Goal: Information Seeking & Learning: Learn about a topic

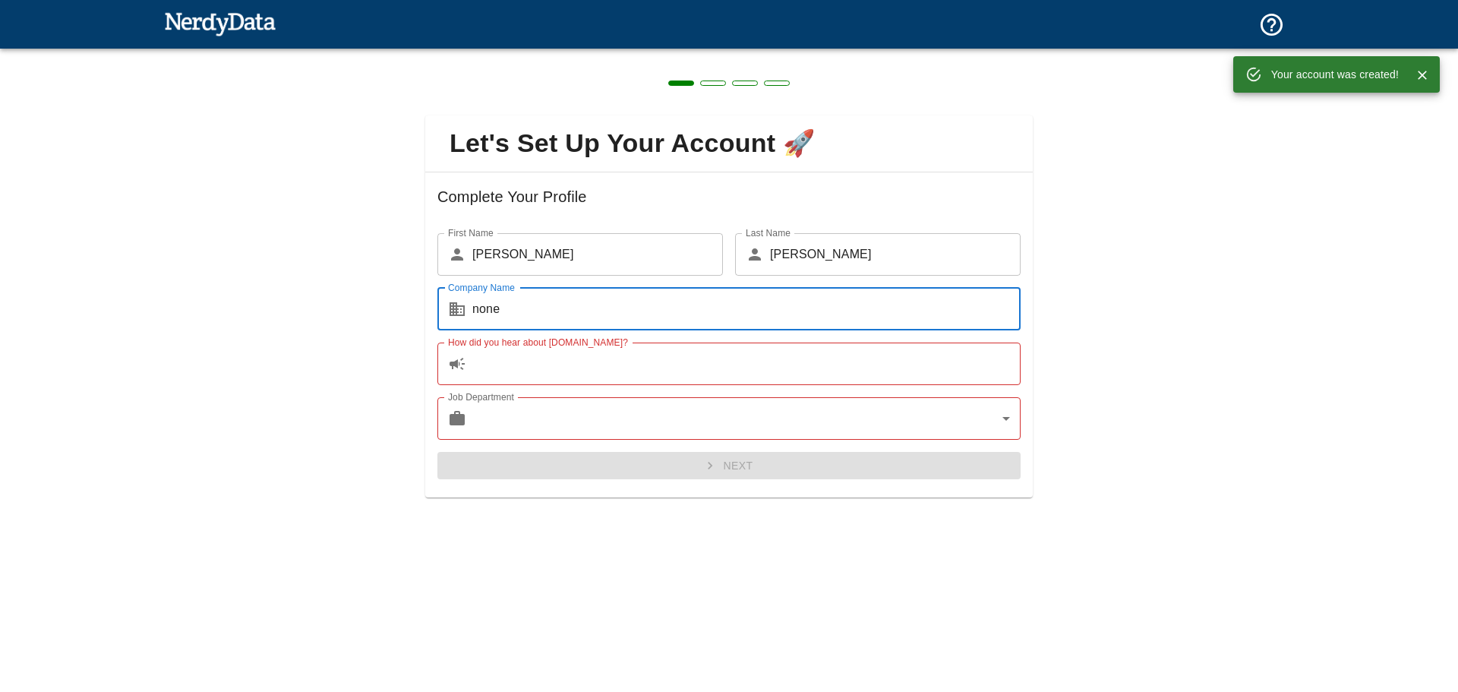
type input "none"
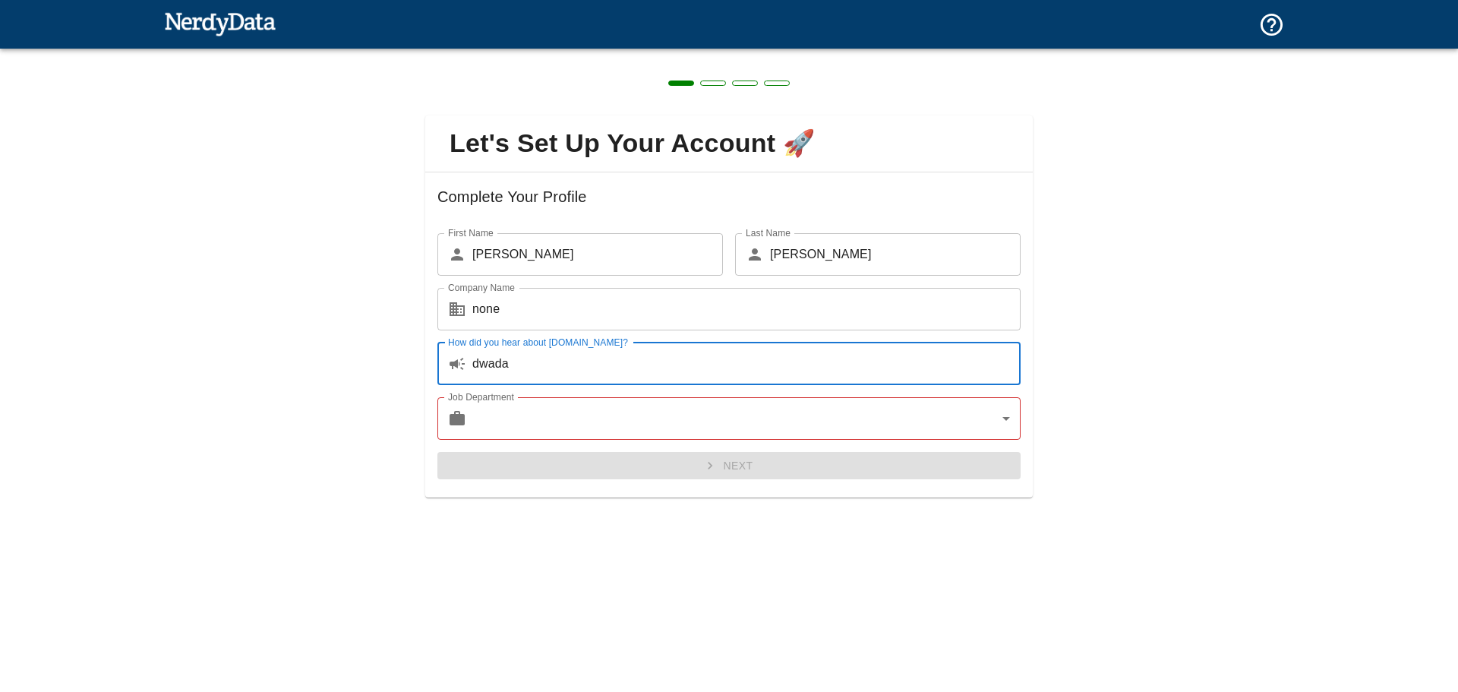
type input "dwada"
click at [588, 53] on body "Technologies Domains Pricing Products Your account was created! Create a Report…" at bounding box center [729, 26] width 1458 height 53
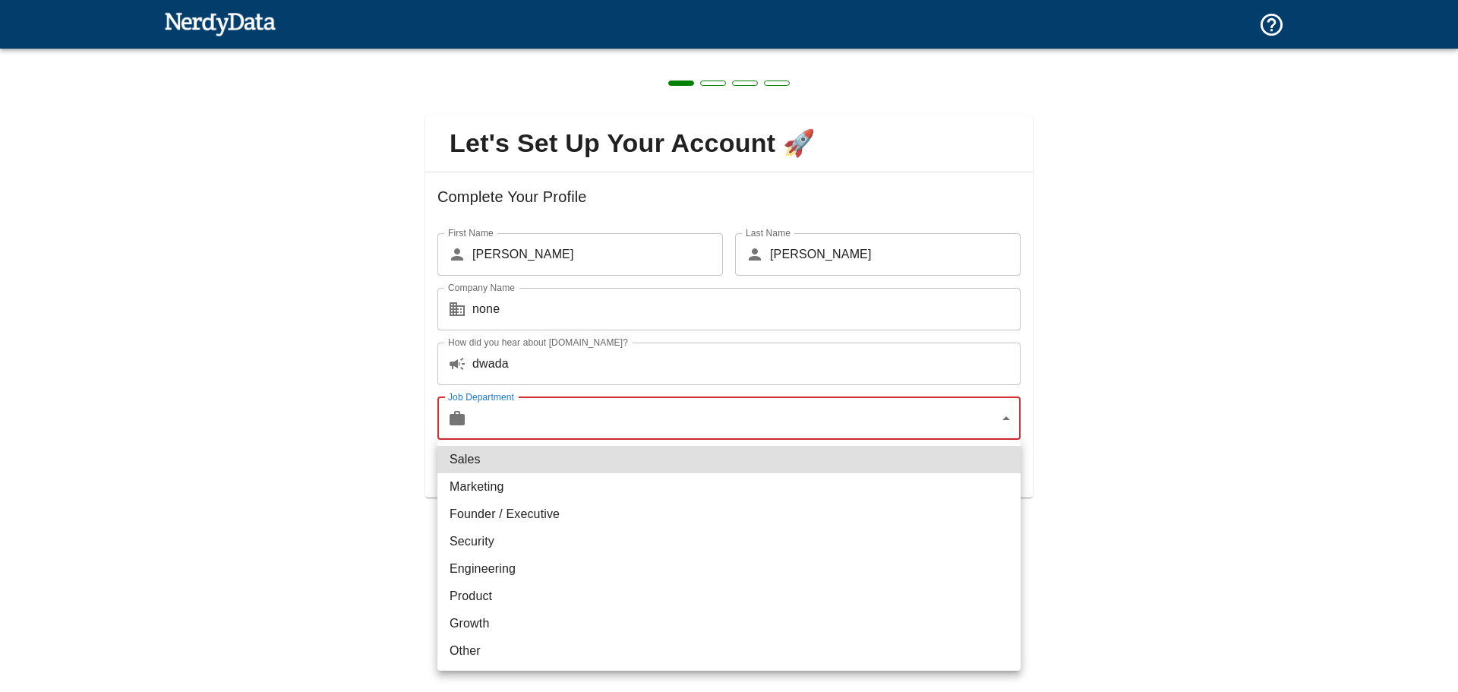
click at [617, 515] on li "Founder / Executive" at bounding box center [728, 513] width 583 height 27
type input "exec"
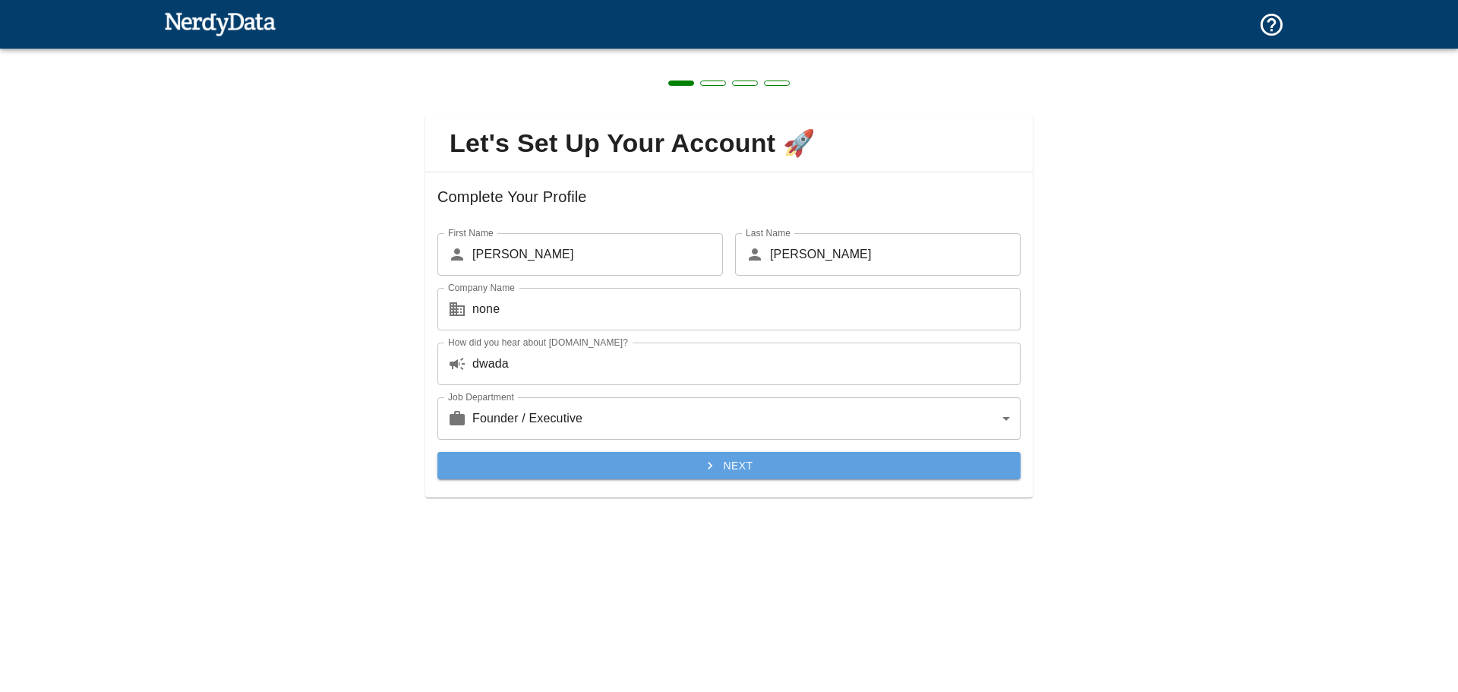
click at [662, 470] on button "Next" at bounding box center [728, 466] width 583 height 28
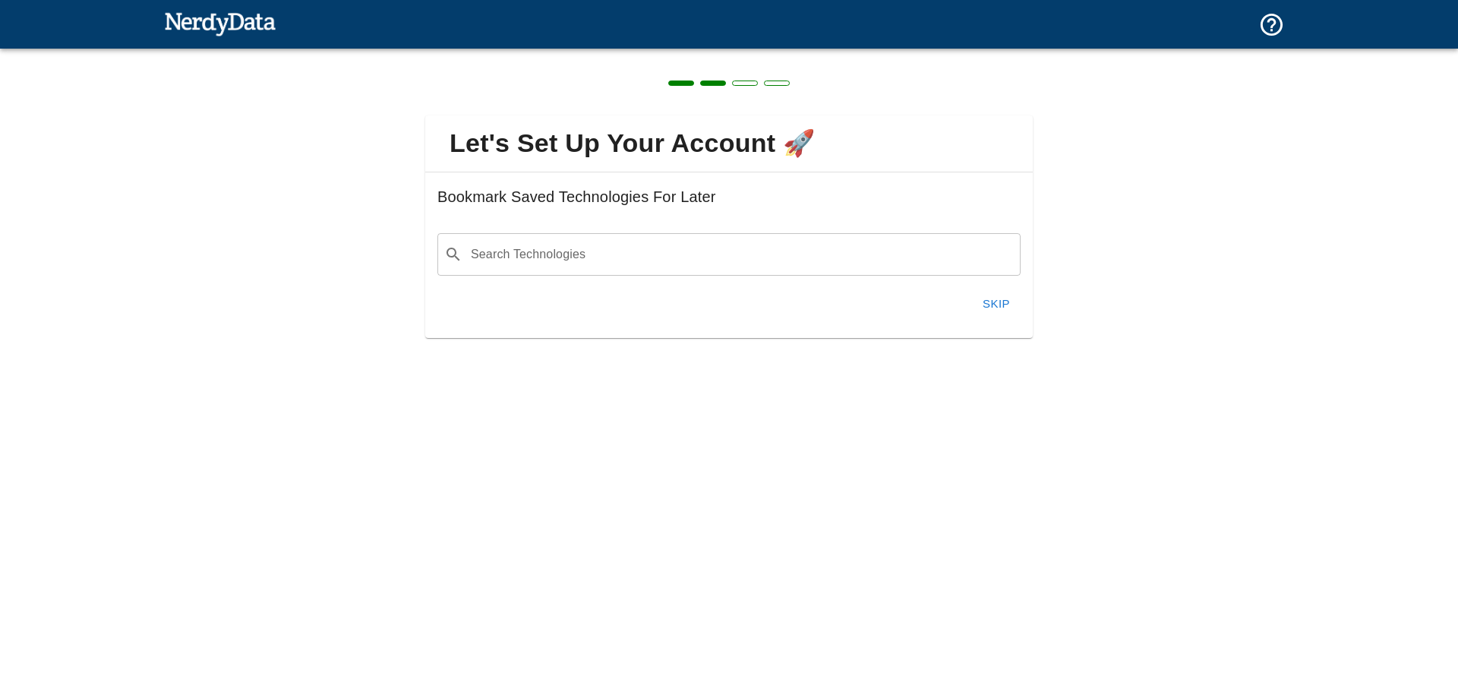
drag, startPoint x: 774, startPoint y: 267, endPoint x: 784, endPoint y: 269, distance: 10.1
click at [779, 268] on input "Search Technologies" at bounding box center [740, 254] width 545 height 29
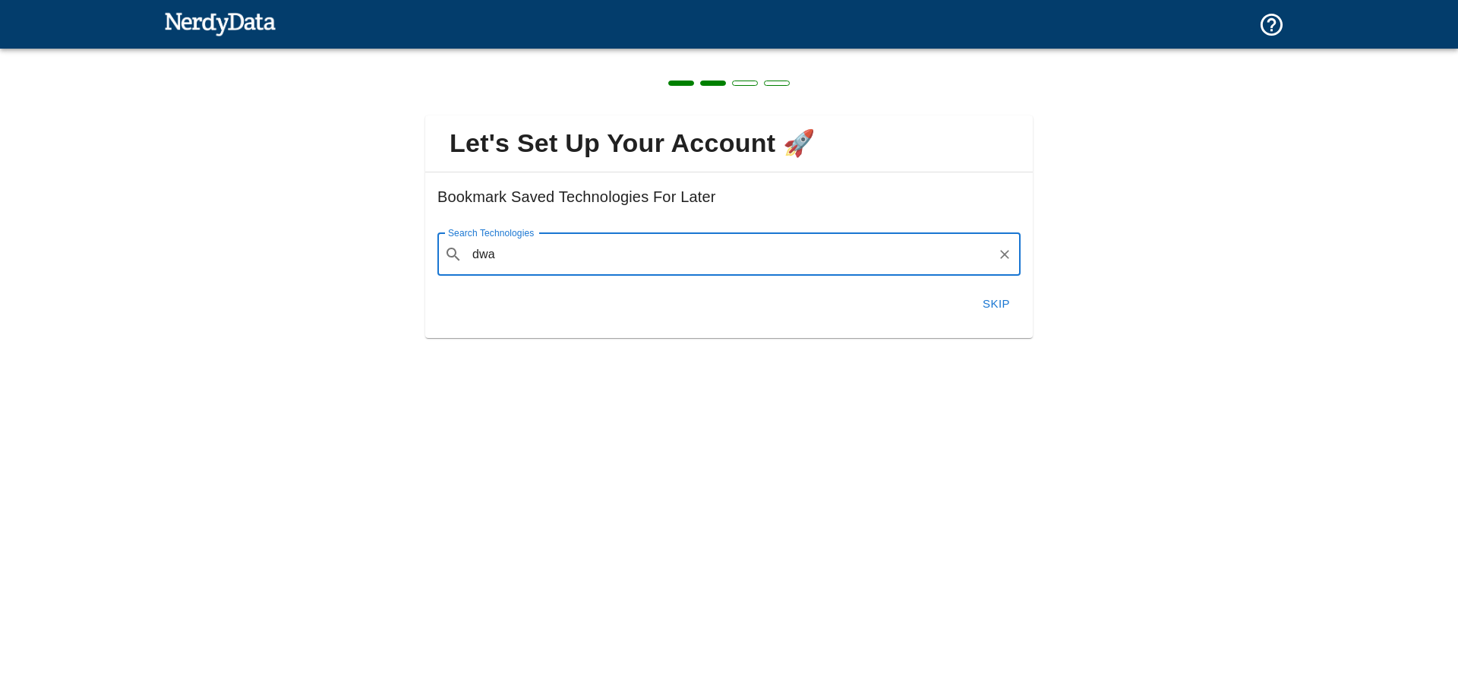
type input "dwa"
click at [1010, 299] on button "Skip" at bounding box center [996, 304] width 49 height 32
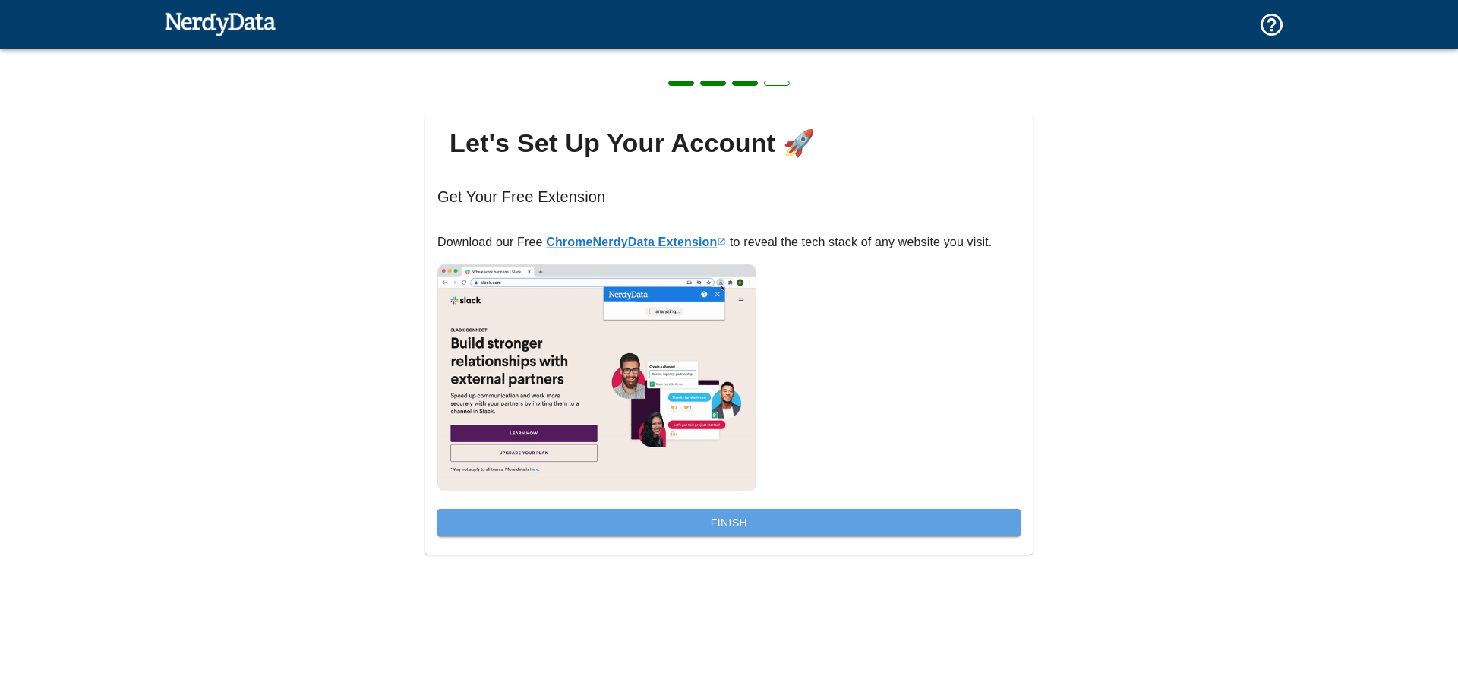
click at [766, 527] on button "Finish" at bounding box center [728, 523] width 583 height 28
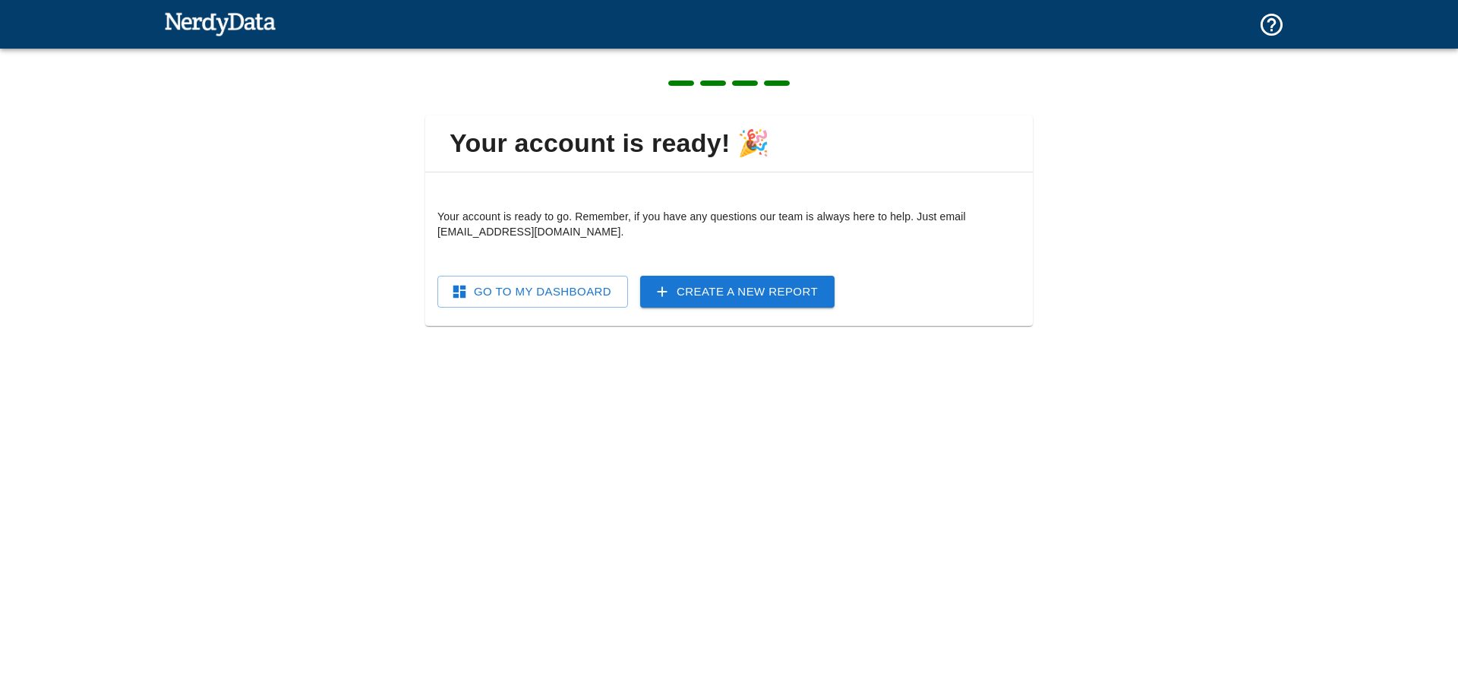
click at [525, 287] on link "Go To My Dashboard" at bounding box center [532, 292] width 191 height 32
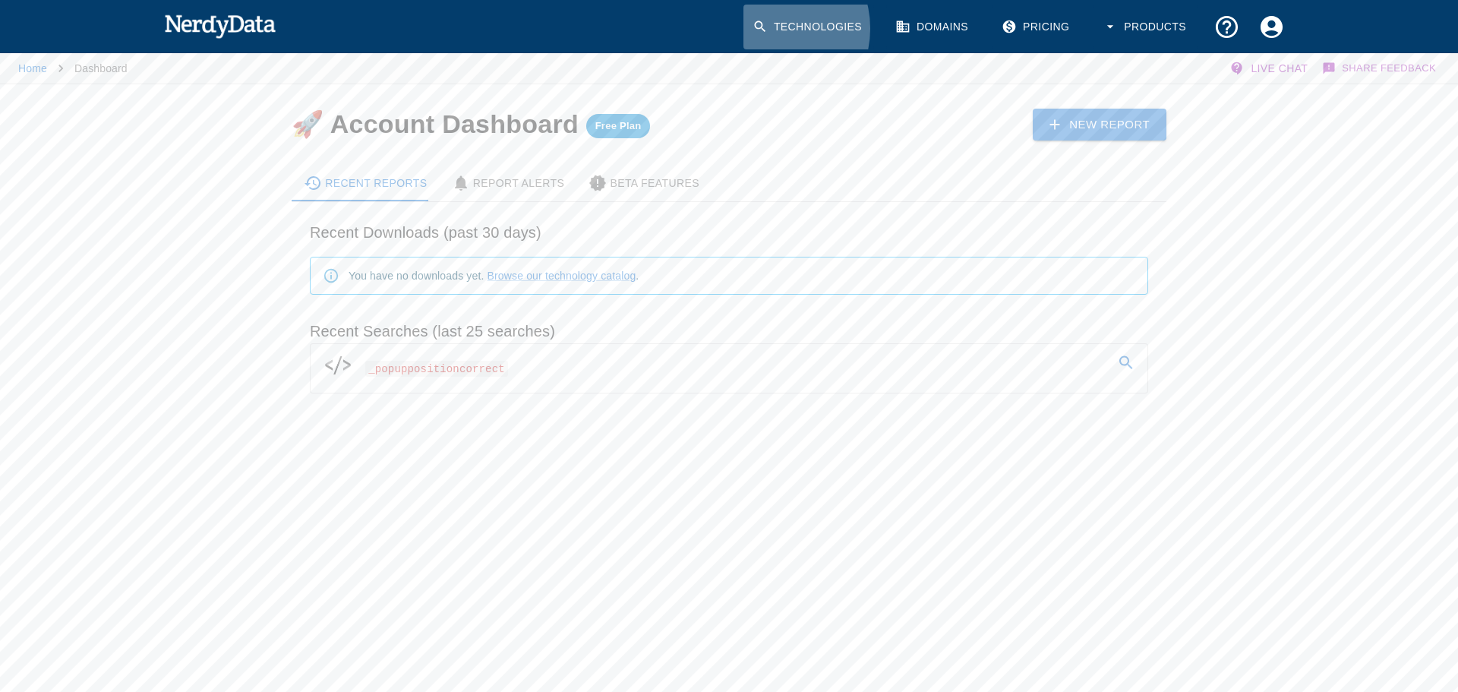
click at [787, 28] on link "Technologies" at bounding box center [808, 27] width 131 height 45
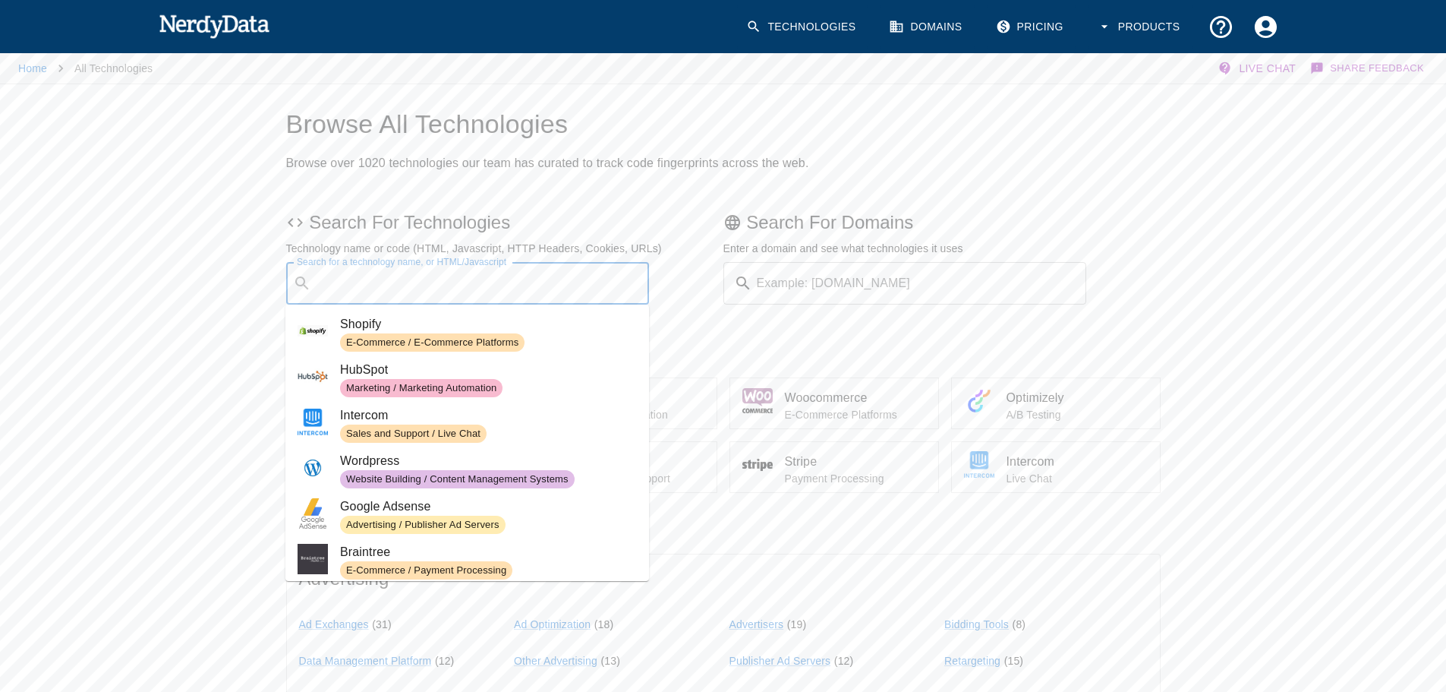
click at [454, 271] on input "Search for a technology name, or HTML/Javascript" at bounding box center [480, 283] width 326 height 29
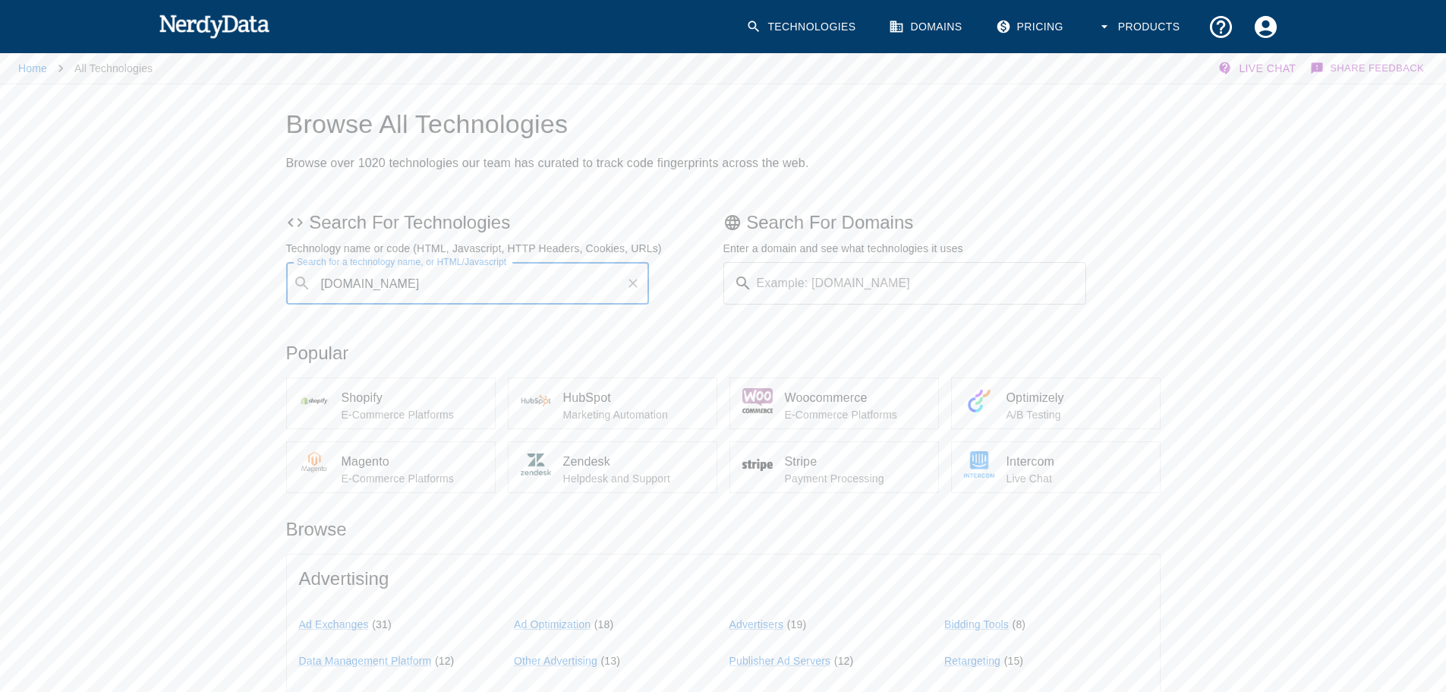
type input "[DOMAIN_NAME]"
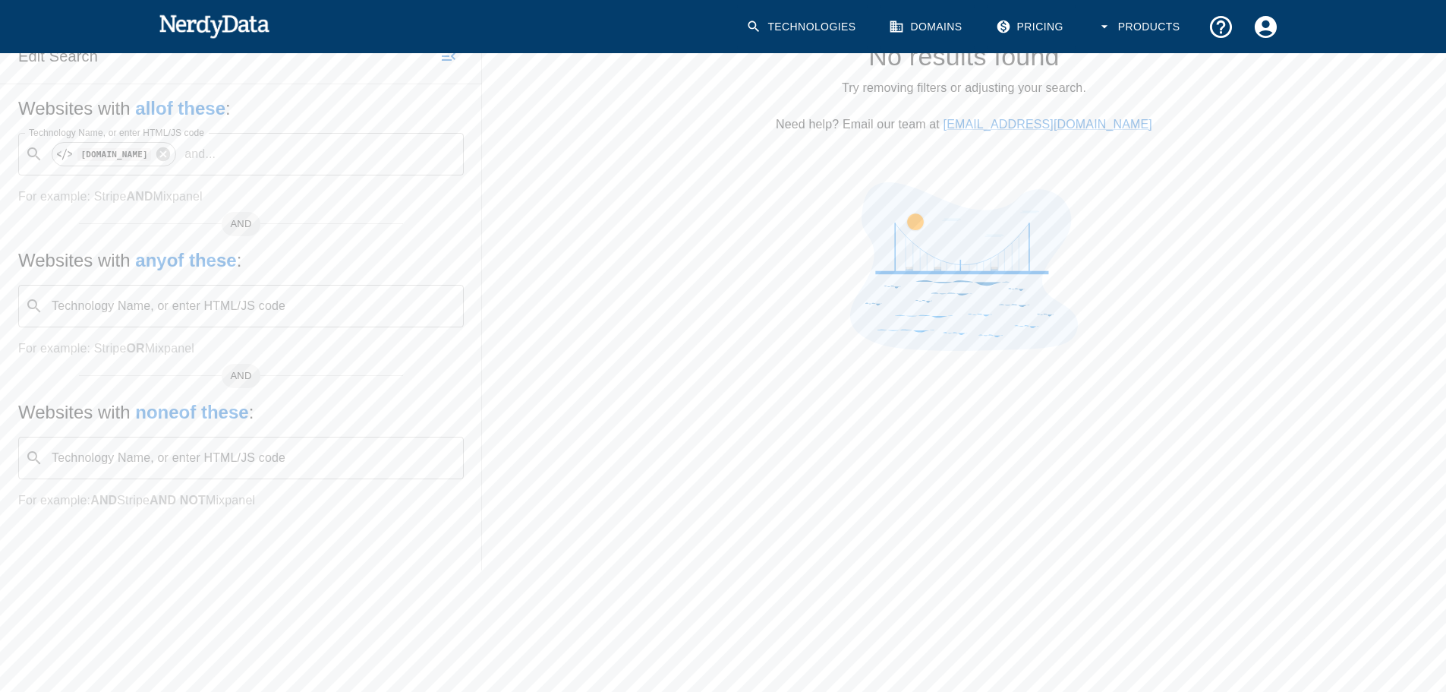
scroll to position [219, 0]
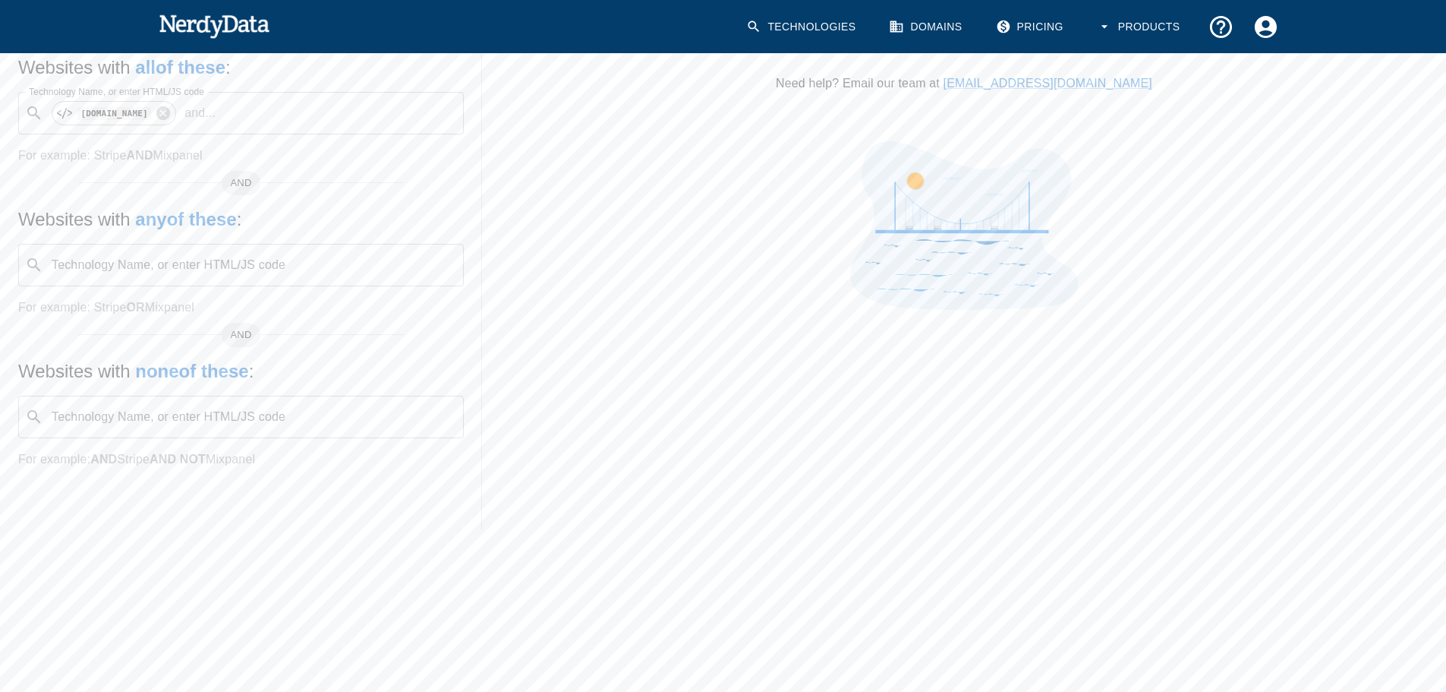
click at [242, 331] on span "AND" at bounding box center [241, 334] width 39 height 15
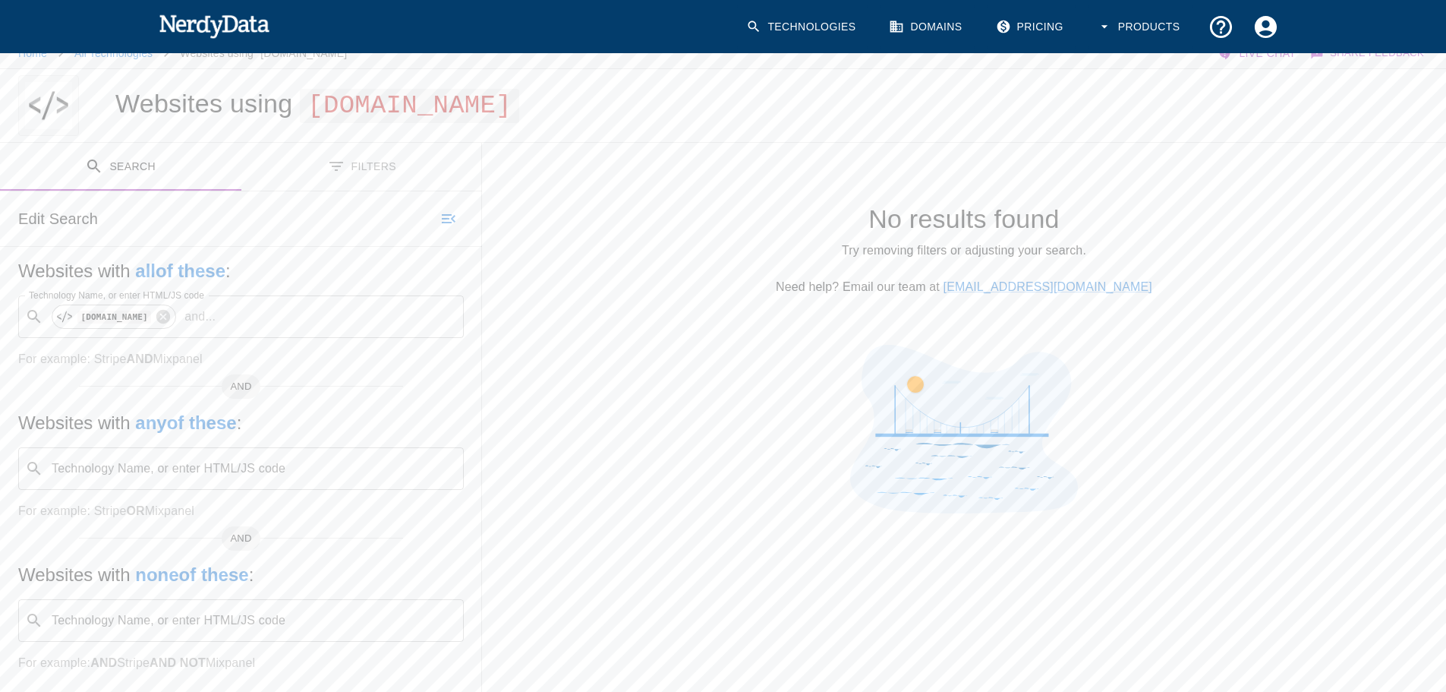
scroll to position [0, 0]
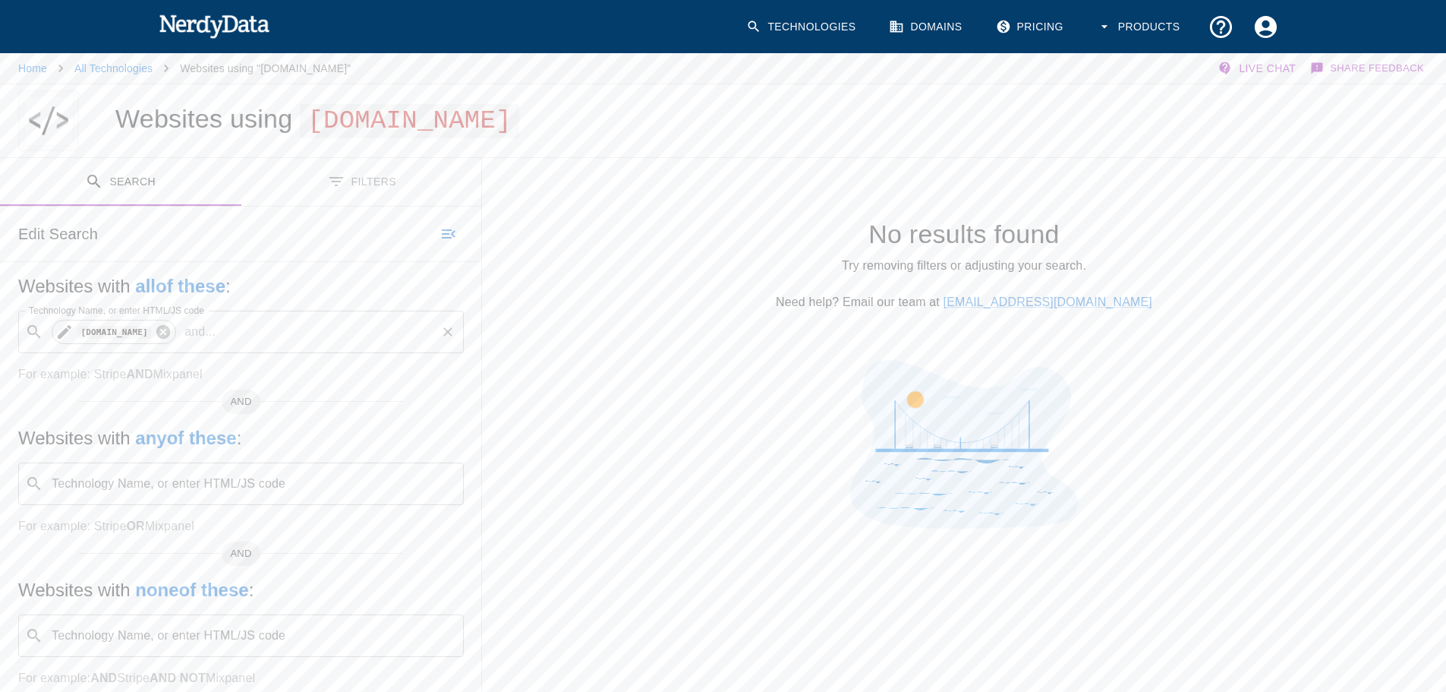
click at [155, 330] on icon at bounding box center [163, 331] width 17 height 17
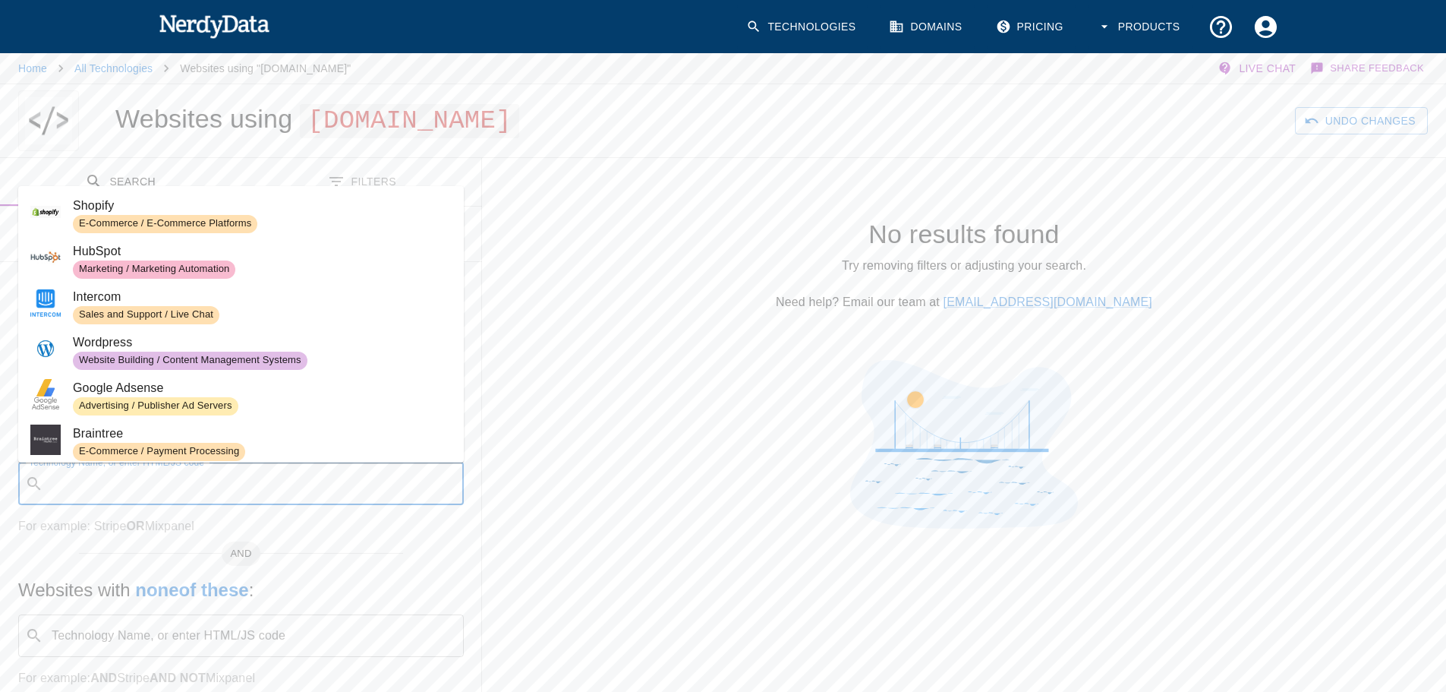
click at [136, 486] on input "Technology Name, or enter HTML/JS code" at bounding box center [253, 483] width 408 height 29
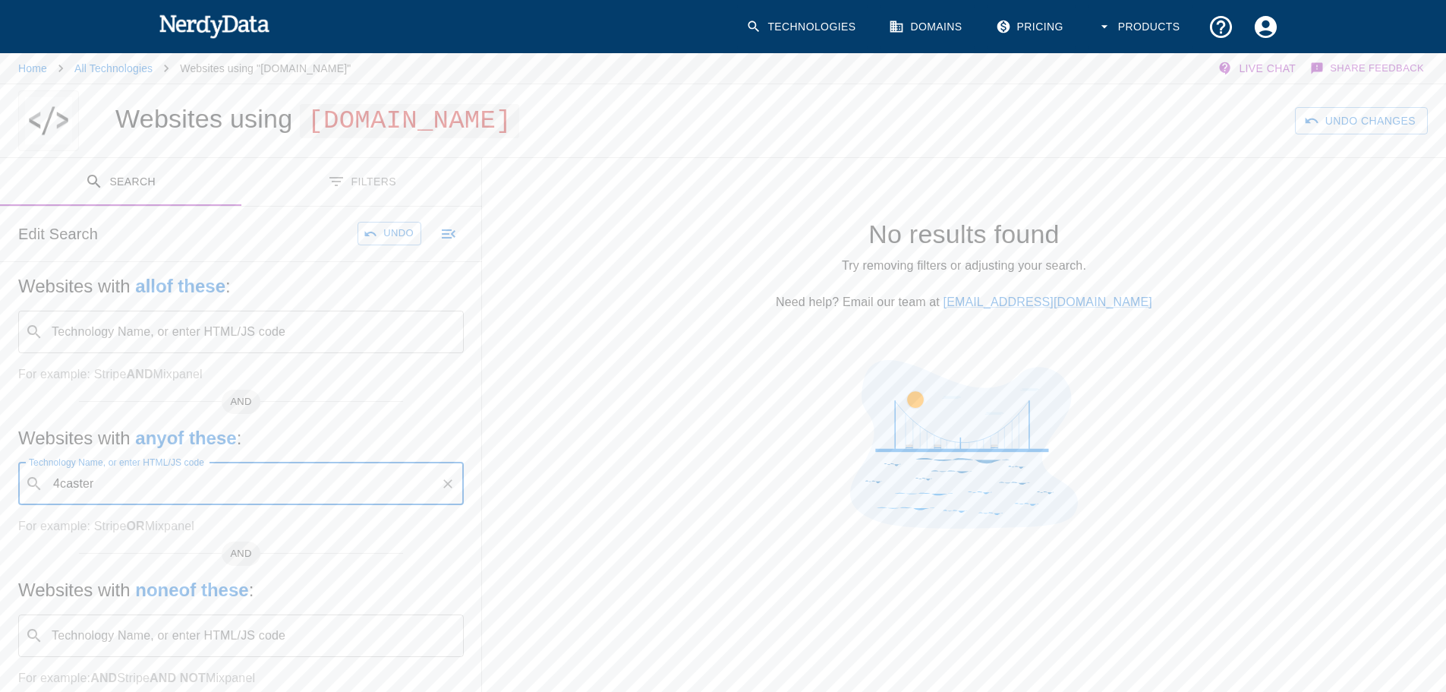
type input "4caster"
click at [126, 481] on icon at bounding box center [132, 483] width 17 height 17
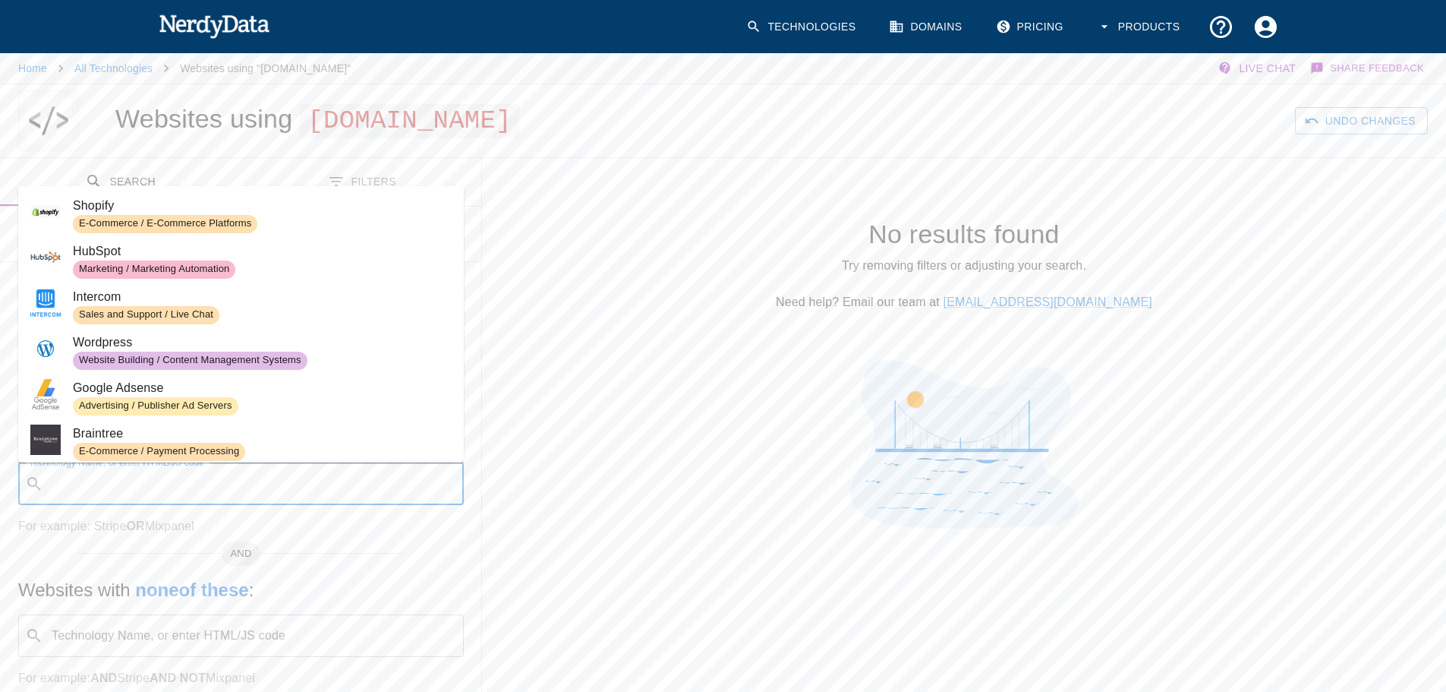
click at [134, 482] on input "Technology Name, or enter HTML/JS code" at bounding box center [253, 483] width 408 height 29
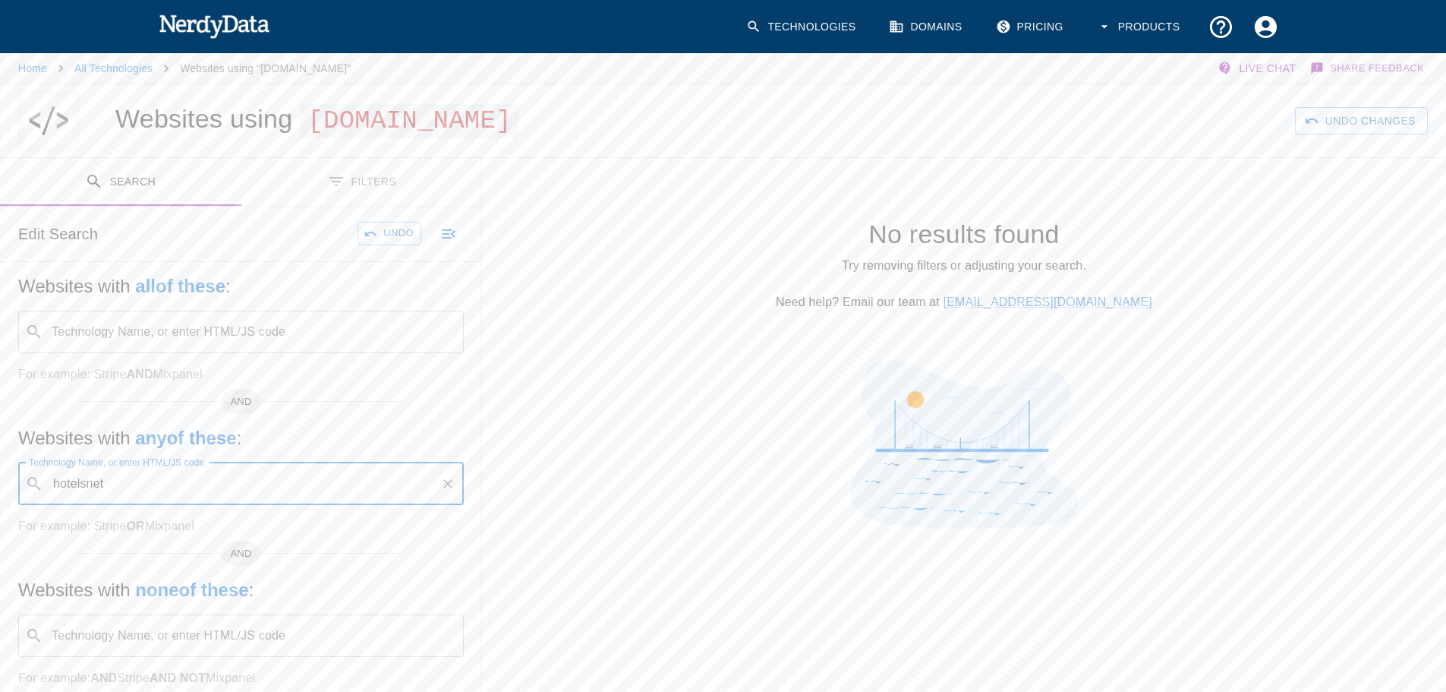
type input "hotelsnet"
click at [140, 482] on icon at bounding box center [143, 484] width 14 height 14
click at [377, 236] on icon "button" at bounding box center [371, 234] width 14 height 14
click at [155, 330] on icon at bounding box center [163, 331] width 17 height 17
click at [154, 339] on input "Technology Name, or enter HTML/JS code" at bounding box center [253, 331] width 408 height 29
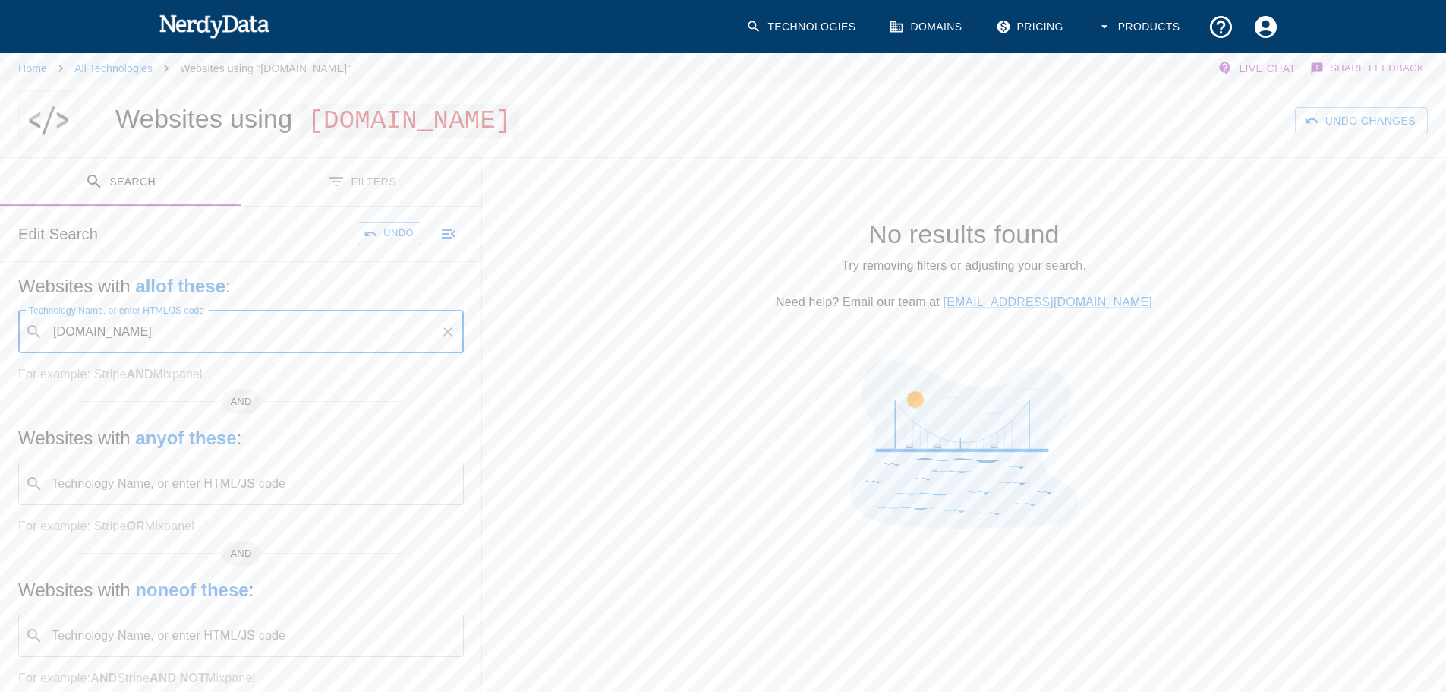
type input "[DOMAIN_NAME]"
click at [1382, 110] on button "Search" at bounding box center [1371, 121] width 113 height 28
